Goal: Information Seeking & Learning: Learn about a topic

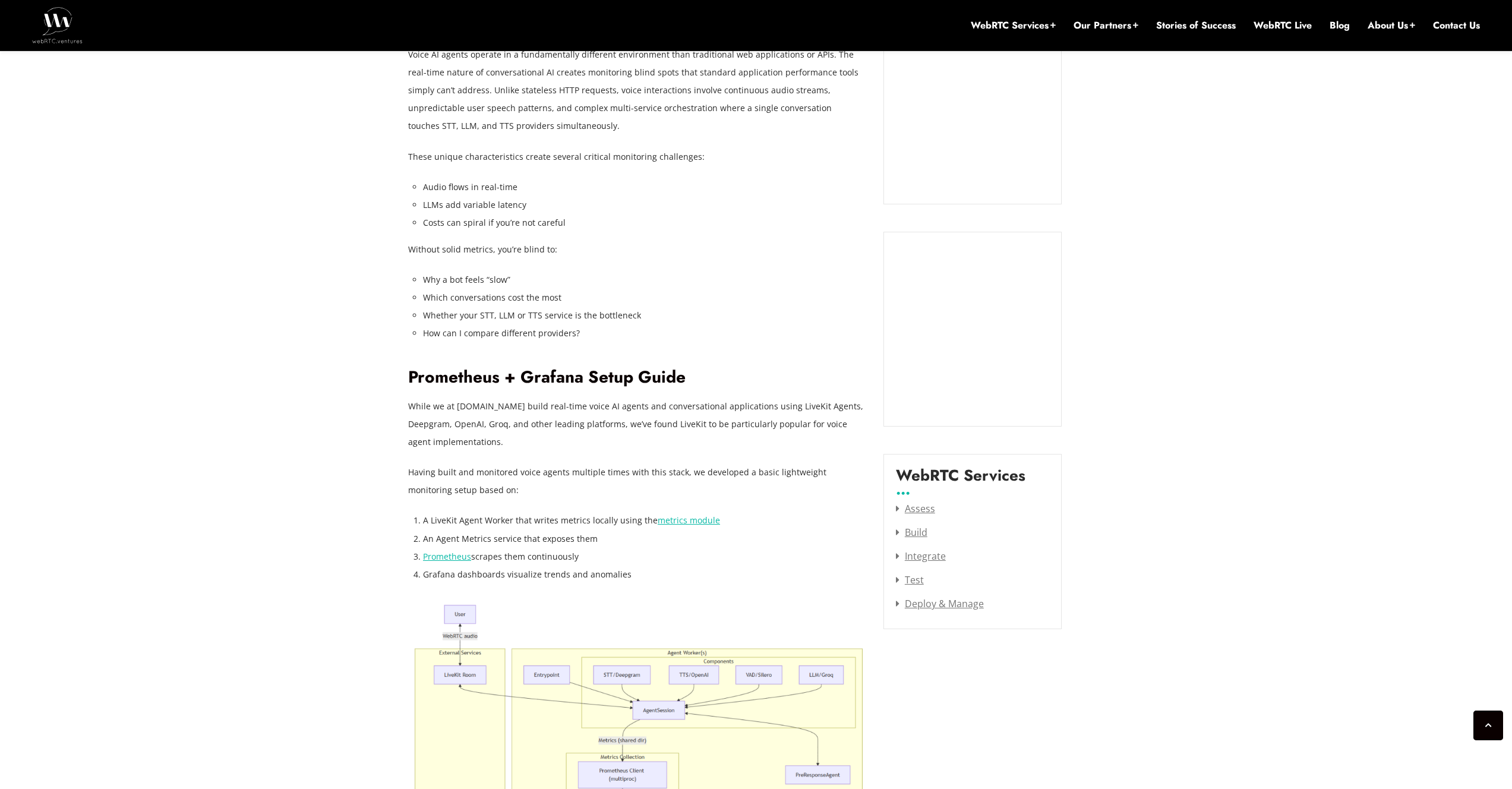
scroll to position [1128, 0]
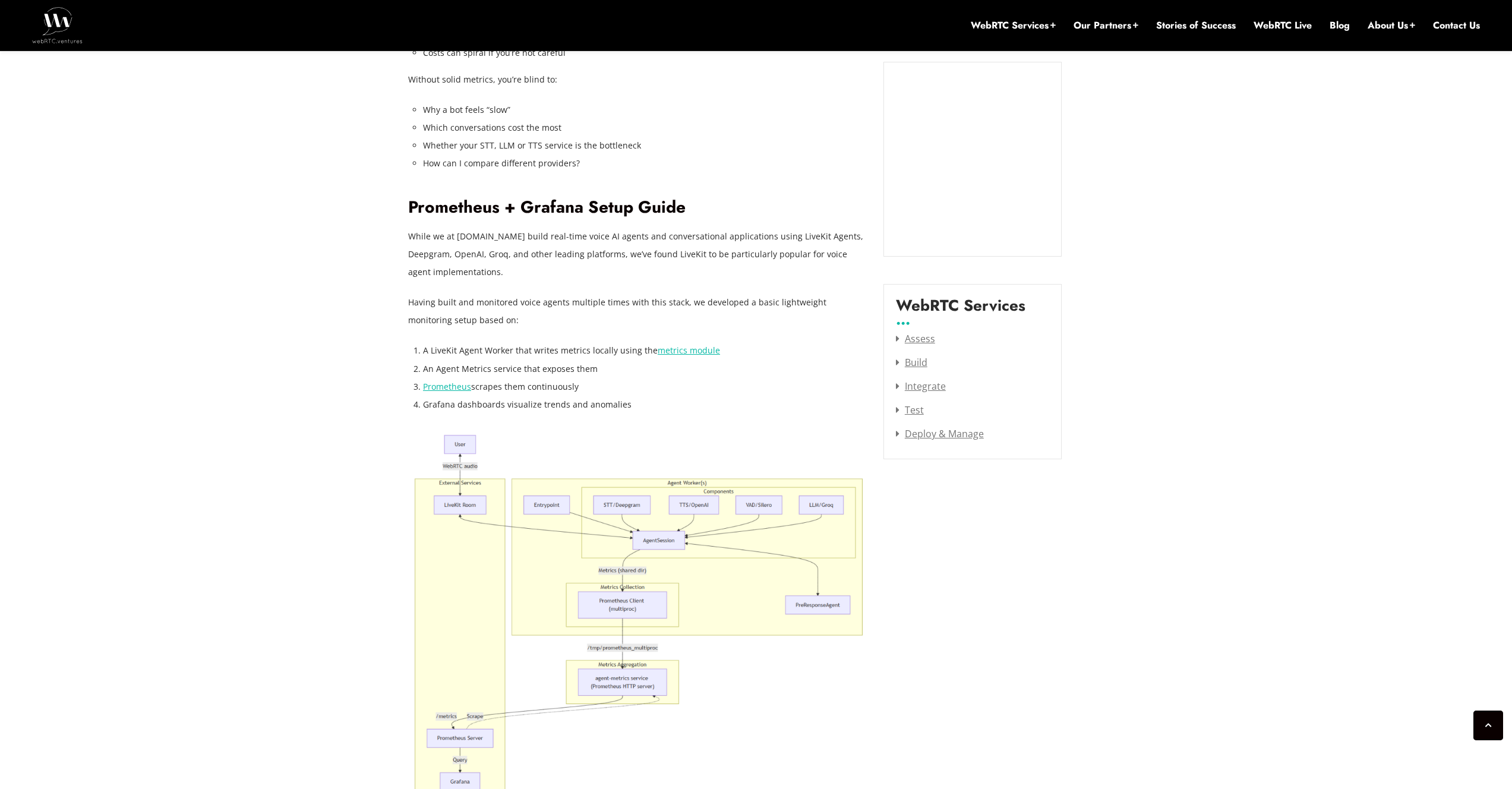
scroll to position [1191, 0]
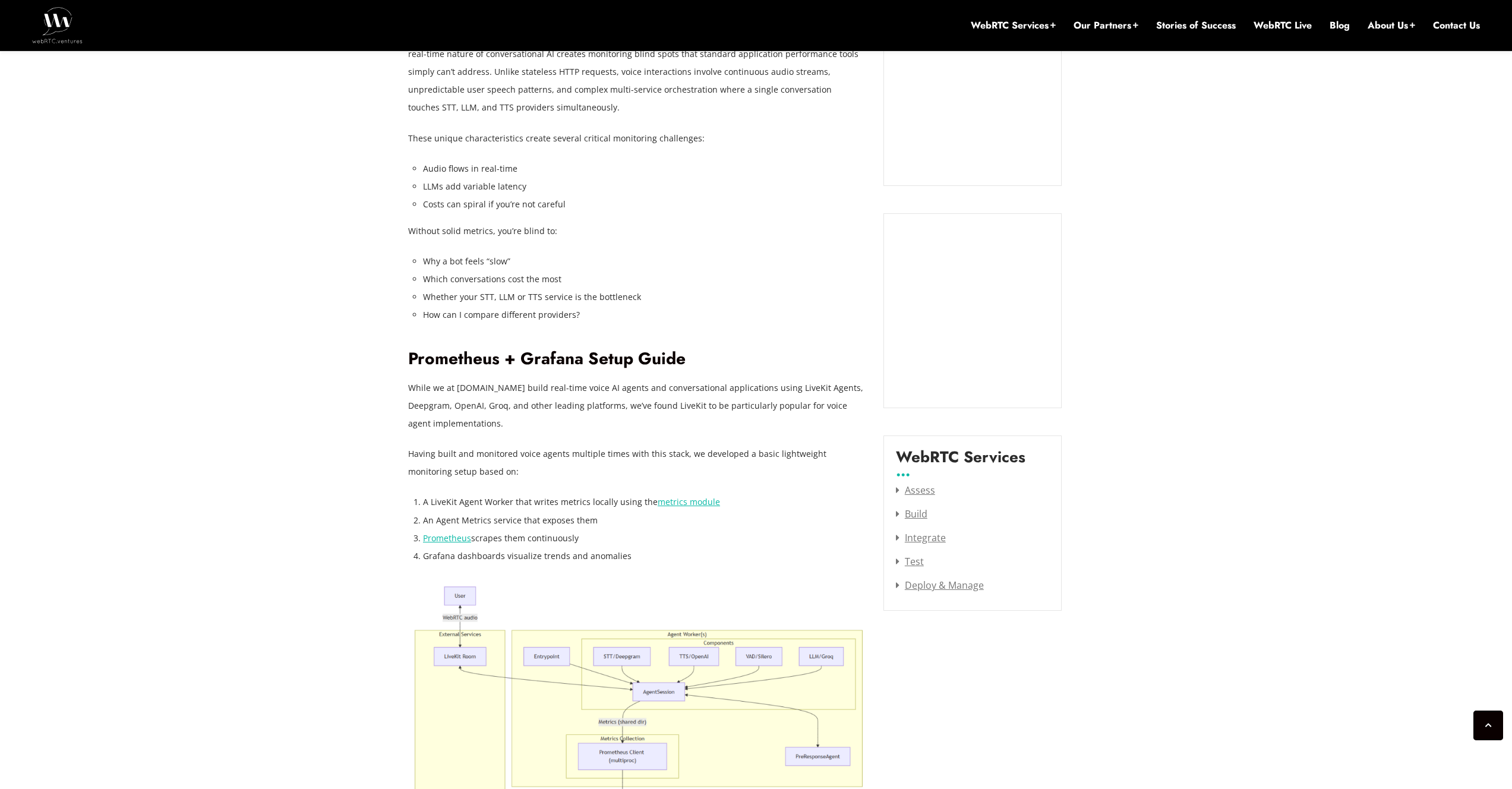
click at [688, 502] on link "metrics module" at bounding box center [689, 502] width 62 height 11
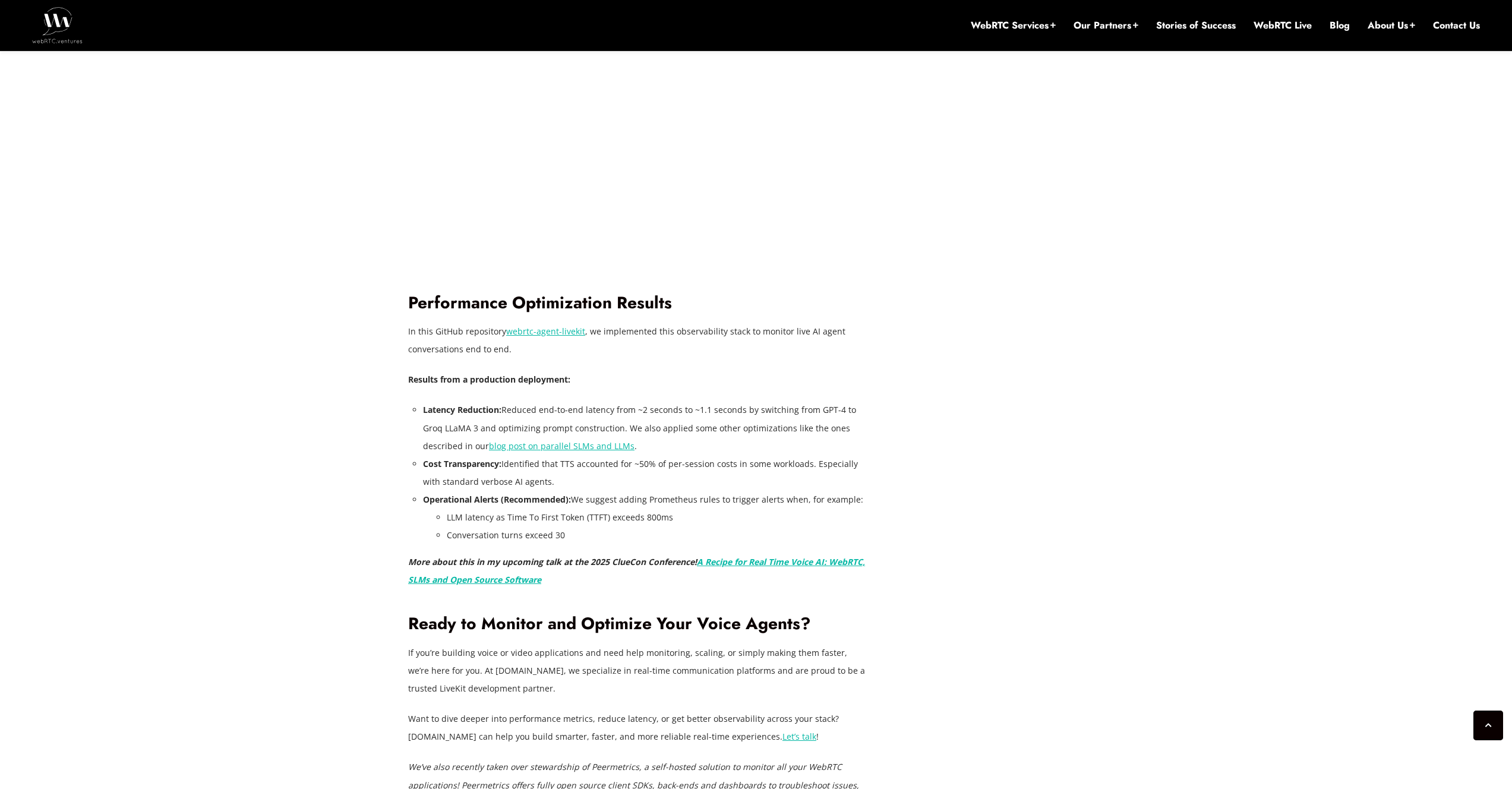
scroll to position [3012, 0]
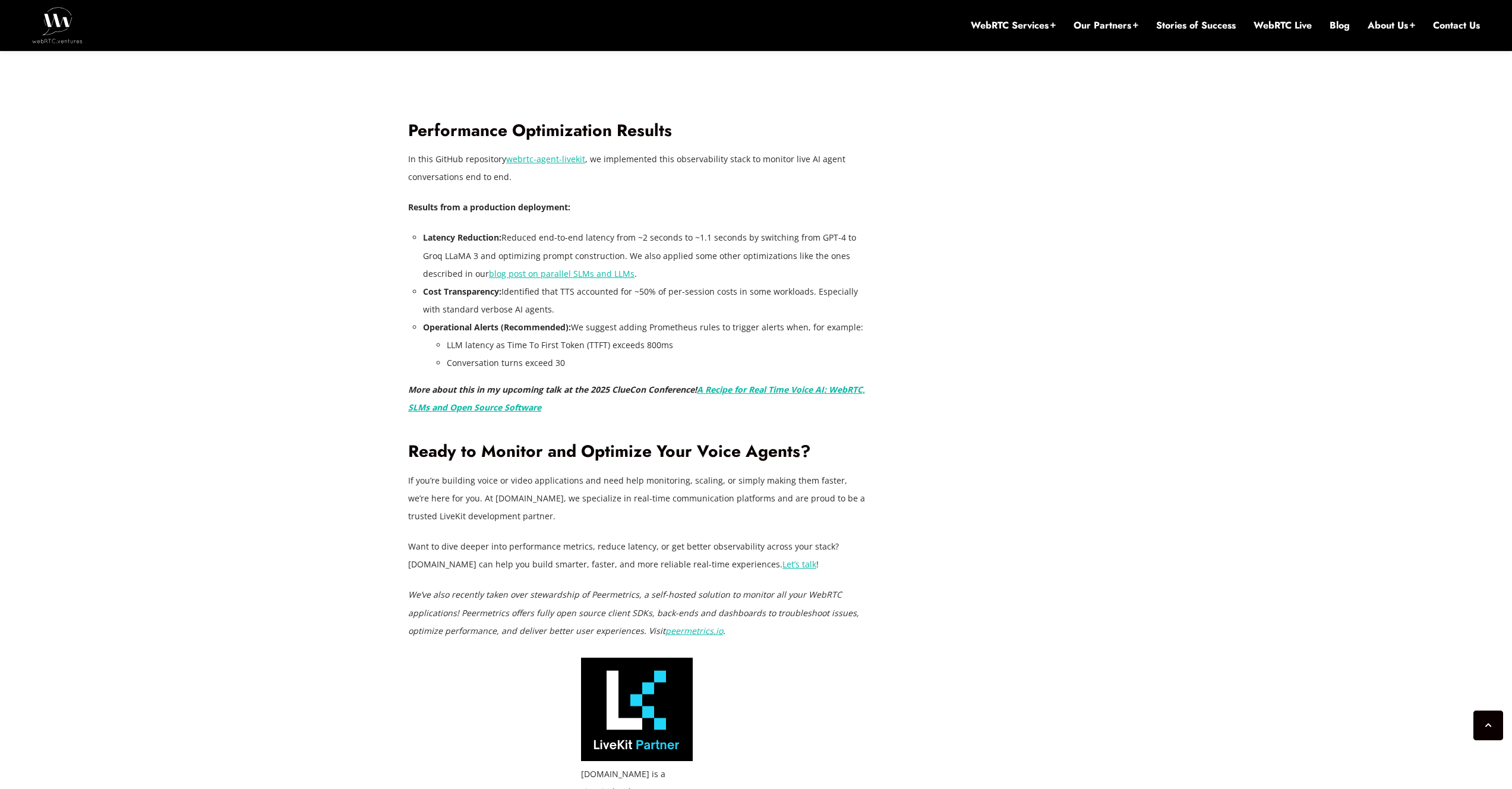
scroll to position [3172, 0]
click at [503, 410] on link "A Recipe for Real Time Voice AI: WebRTC, SLMs and Open Source Software" at bounding box center [636, 399] width 457 height 29
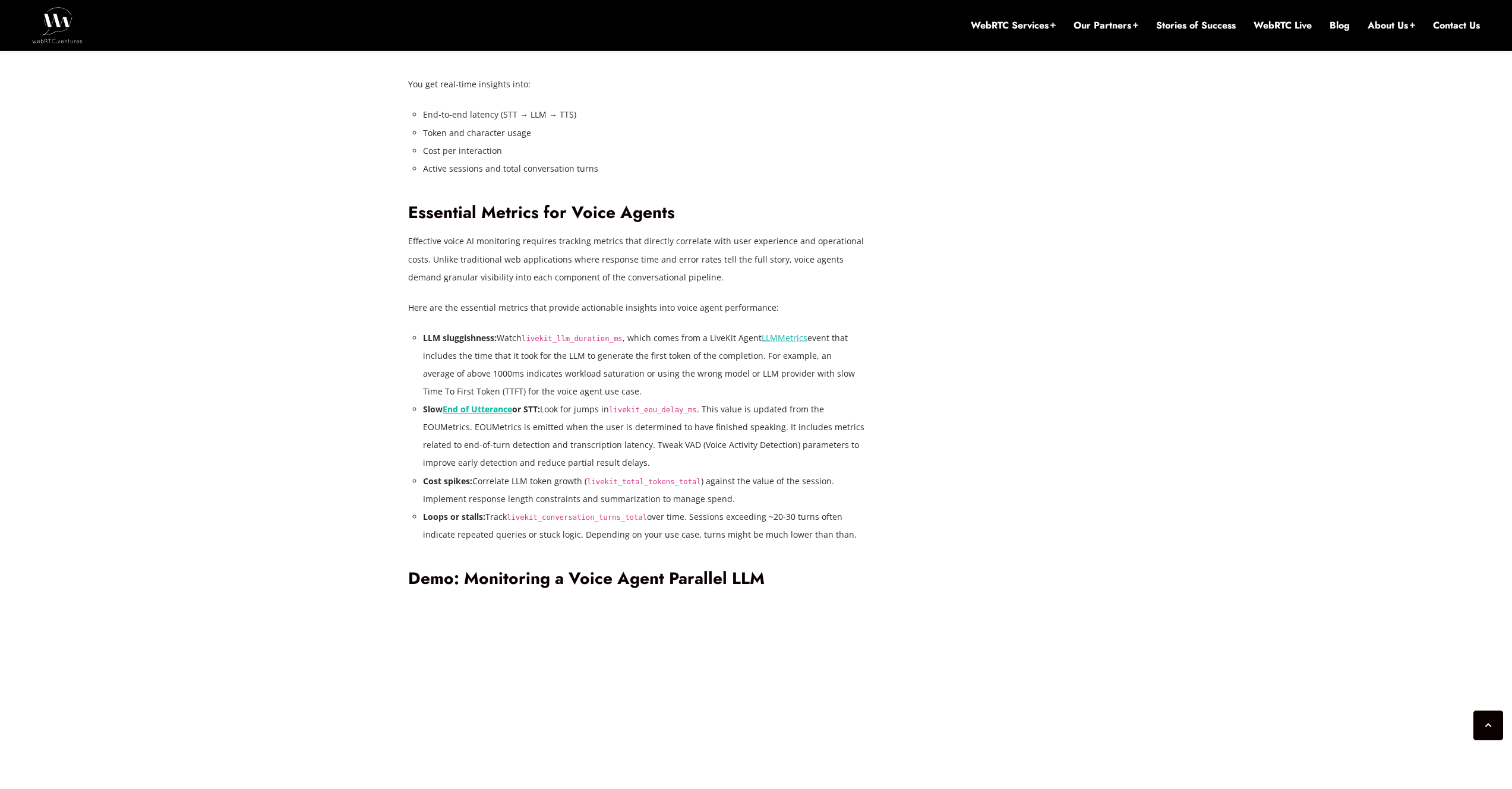
scroll to position [2075, 0]
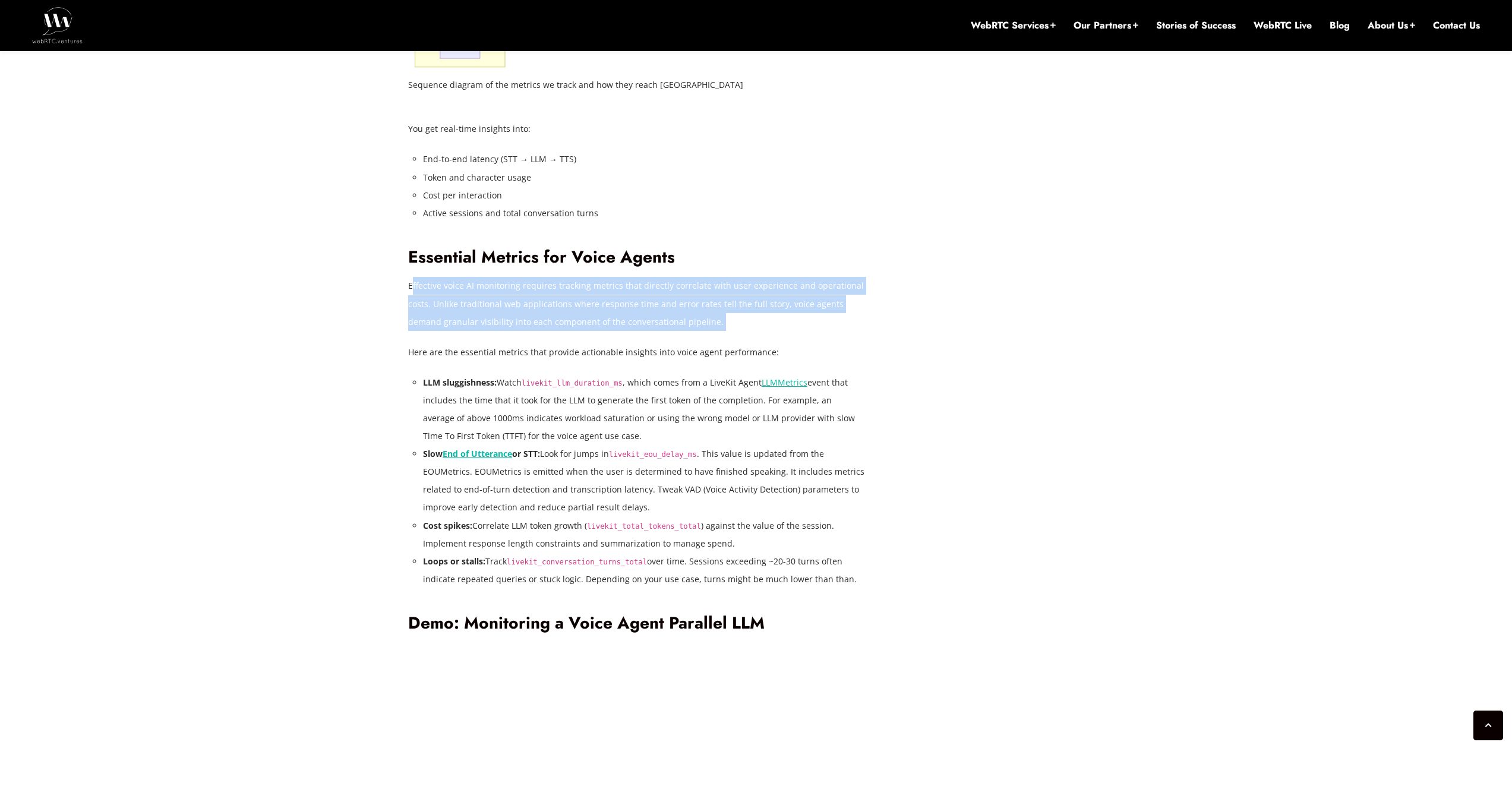
drag, startPoint x: 413, startPoint y: 285, endPoint x: 660, endPoint y: 334, distance: 251.8
click at [659, 334] on div "In a previous post, Reducing Voice Agent Latency with Parallel SLMs and LLMs , …" at bounding box center [637, 448] width 457 height 3201
click at [660, 334] on div "In a previous post, Reducing Voice Agent Latency with Parallel SLMs and LLMs , …" at bounding box center [637, 448] width 457 height 3201
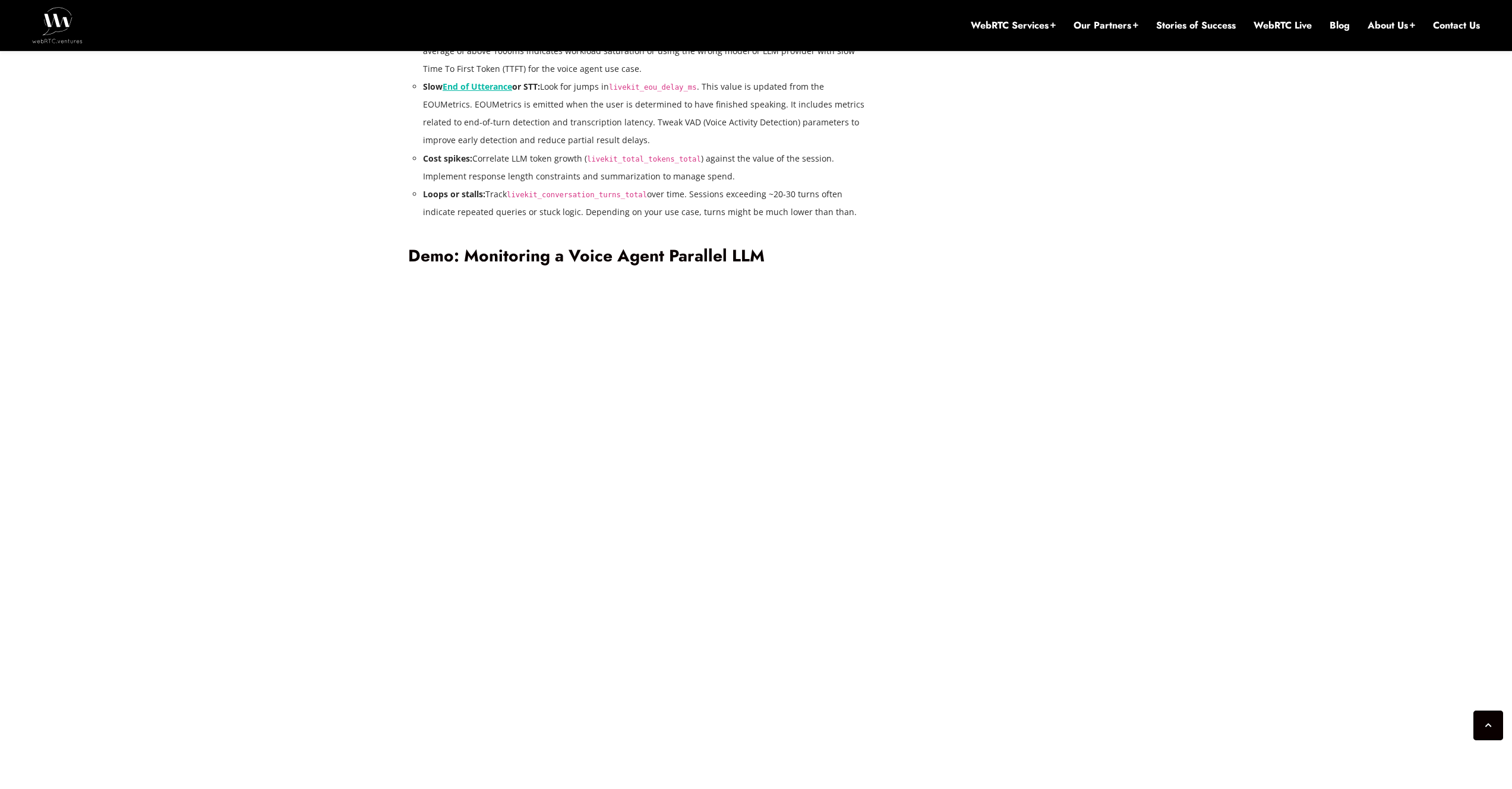
scroll to position [2480, 0]
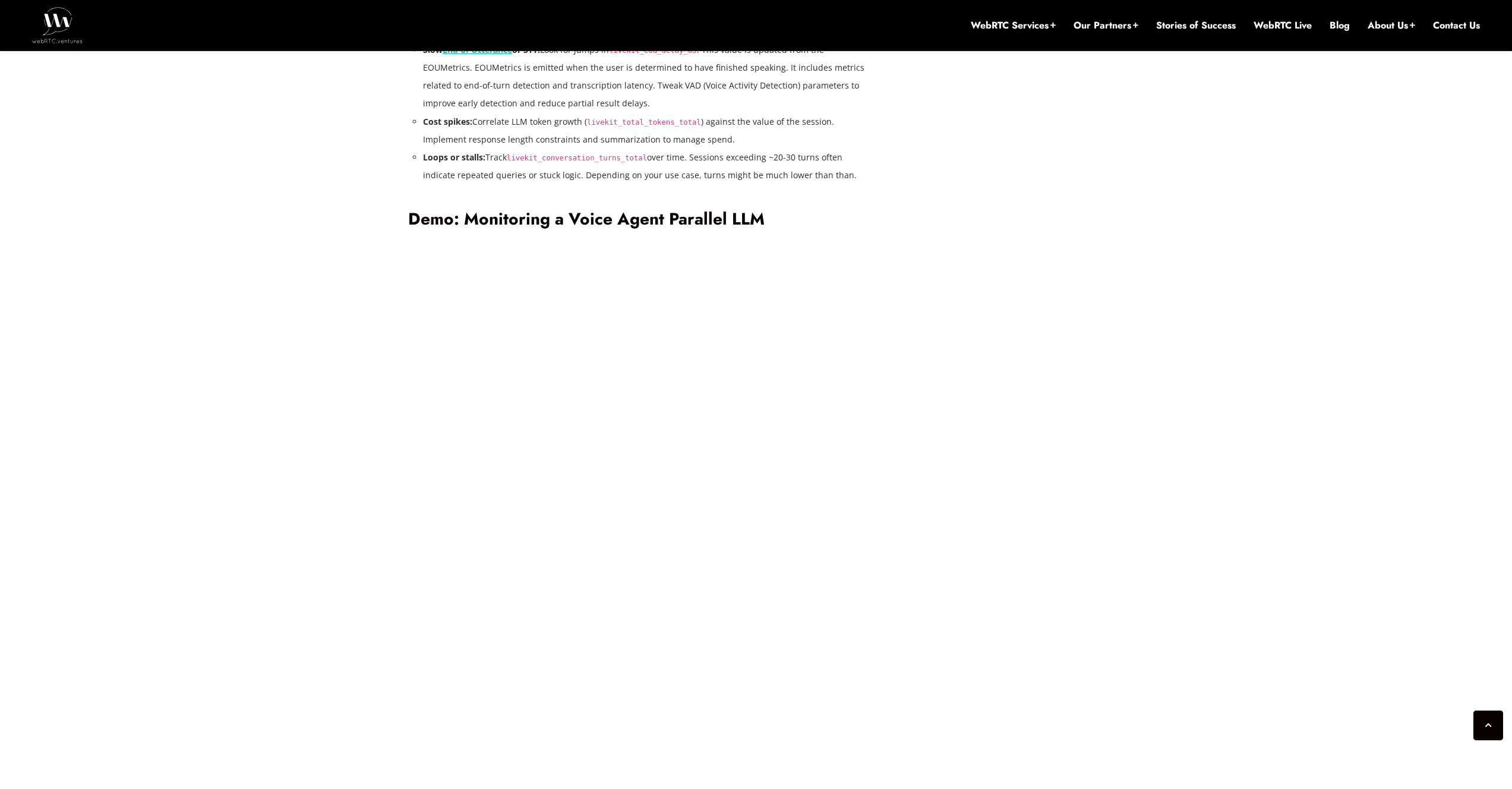
click at [613, 156] on code "livekit_conversation_turns_total" at bounding box center [577, 158] width 140 height 8
copy code "livekit_conversation_turns_total"
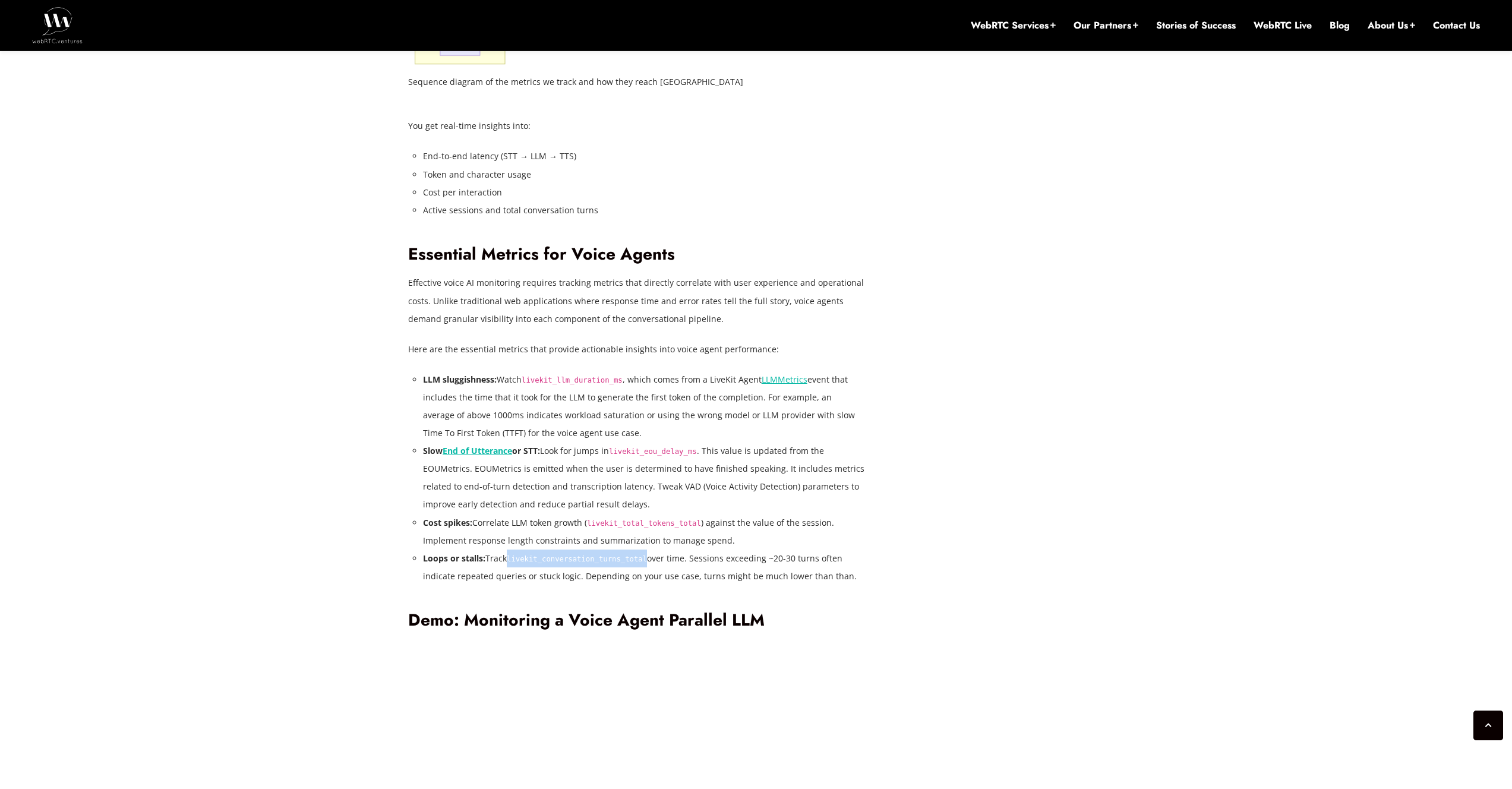
scroll to position [2066, 0]
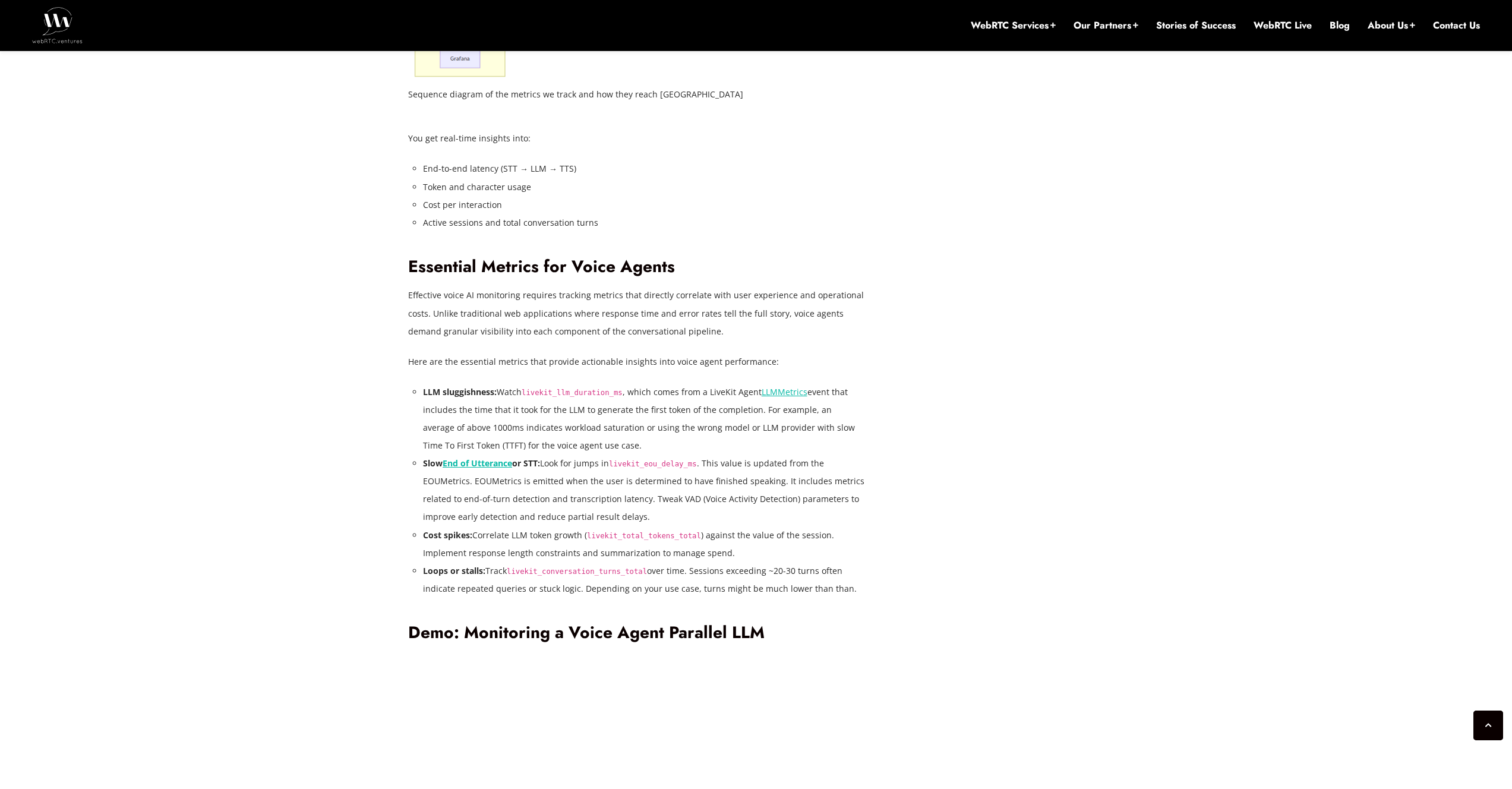
click at [580, 394] on code "livekit_llm_duration_ms" at bounding box center [572, 393] width 101 height 8
click at [836, 412] on li "LLM sluggishness: Watch livekit_llm_duration_ms , which comes from a LiveKit Ag…" at bounding box center [644, 419] width 443 height 72
click at [773, 391] on link "LLMMetrics" at bounding box center [785, 392] width 46 height 11
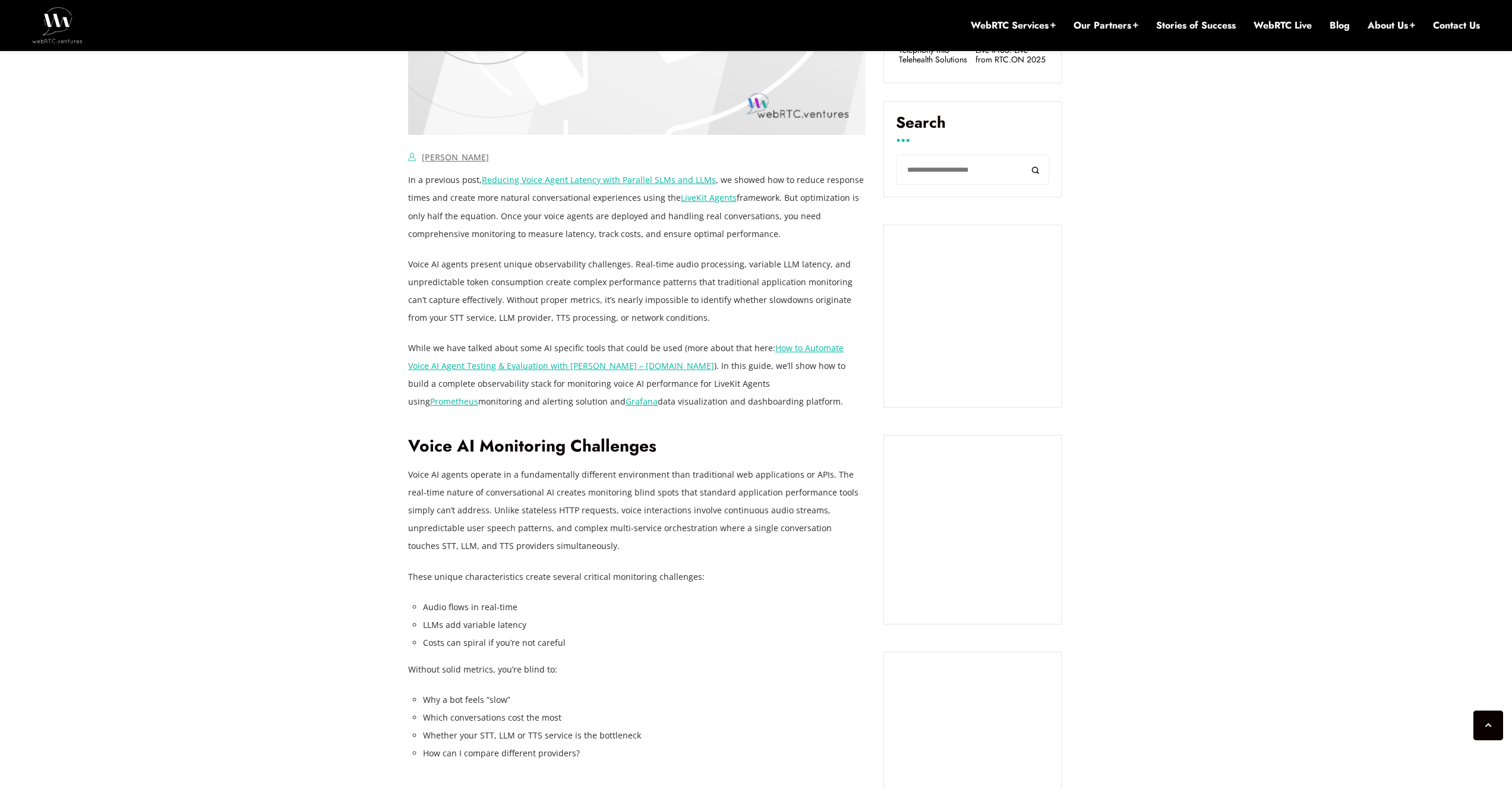
scroll to position [751, 0]
click at [809, 344] on link "How to Automate Voice AI Agent Testing & Evaluation with [PERSON_NAME] – [DOMAI…" at bounding box center [625, 357] width 436 height 29
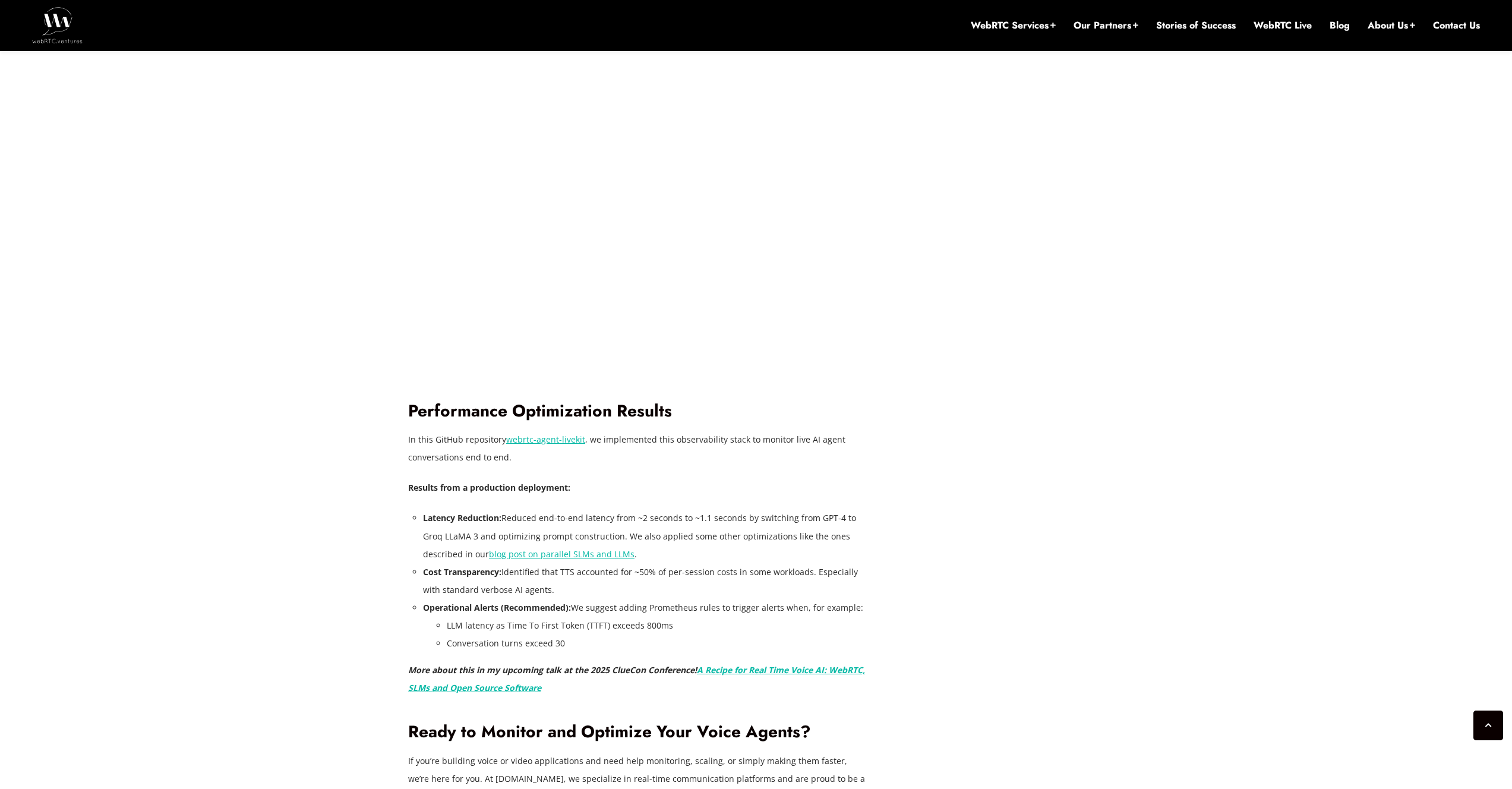
scroll to position [2893, 0]
click at [567, 438] on link "webrtc-agent-livekit" at bounding box center [546, 439] width 79 height 11
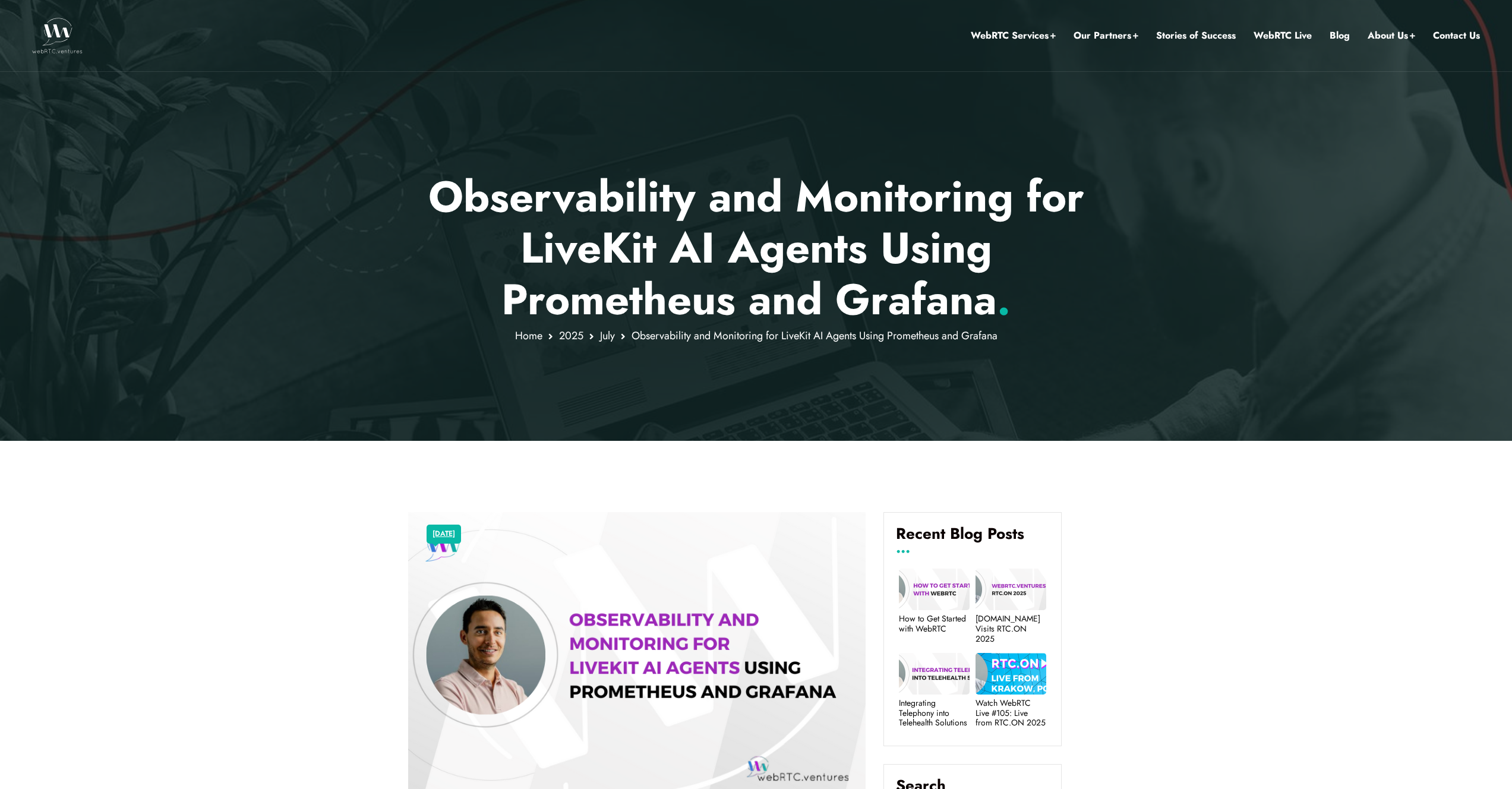
scroll to position [316, 0]
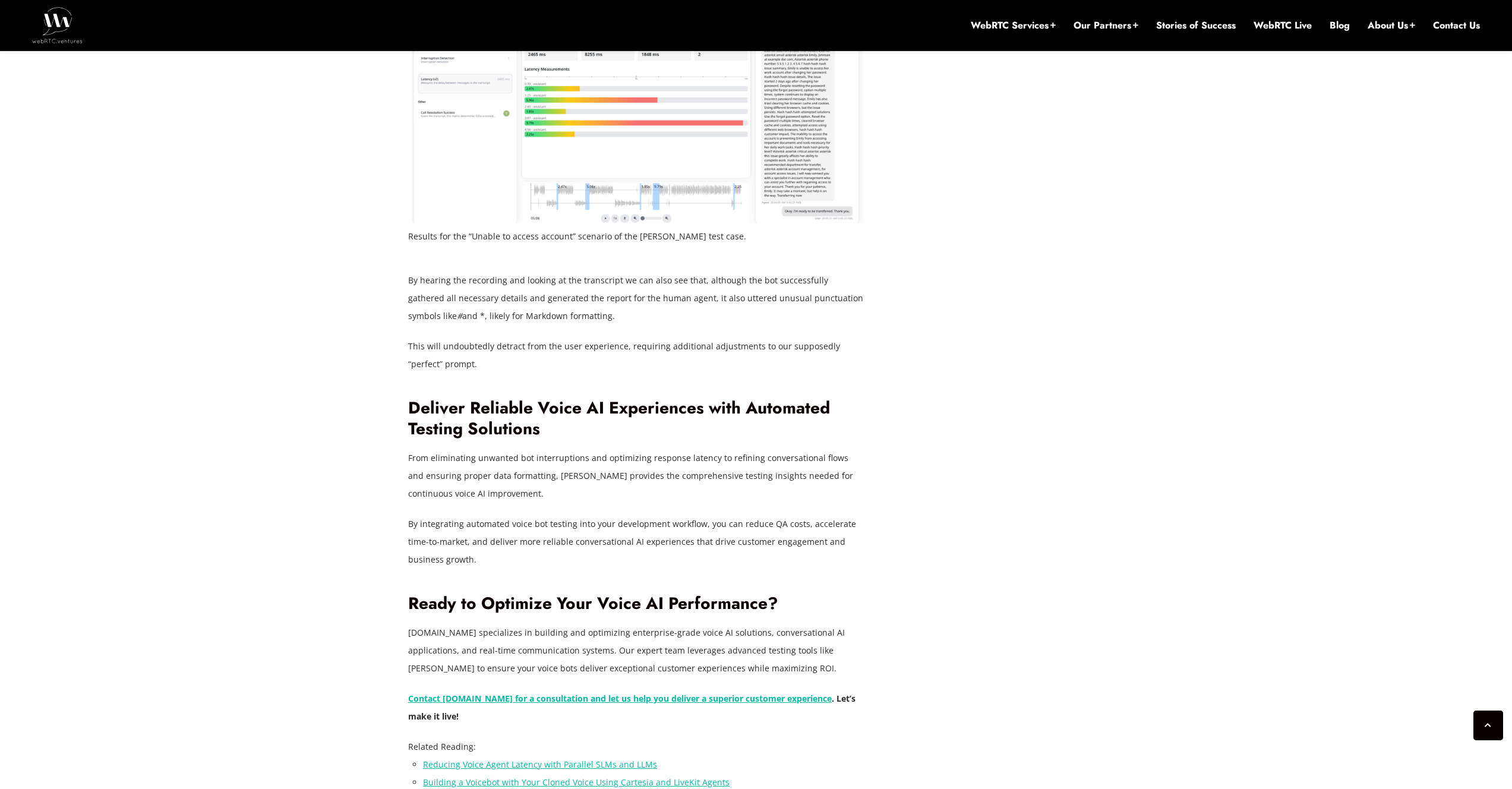
scroll to position [6612, 0]
